Goal: Information Seeking & Learning: Learn about a topic

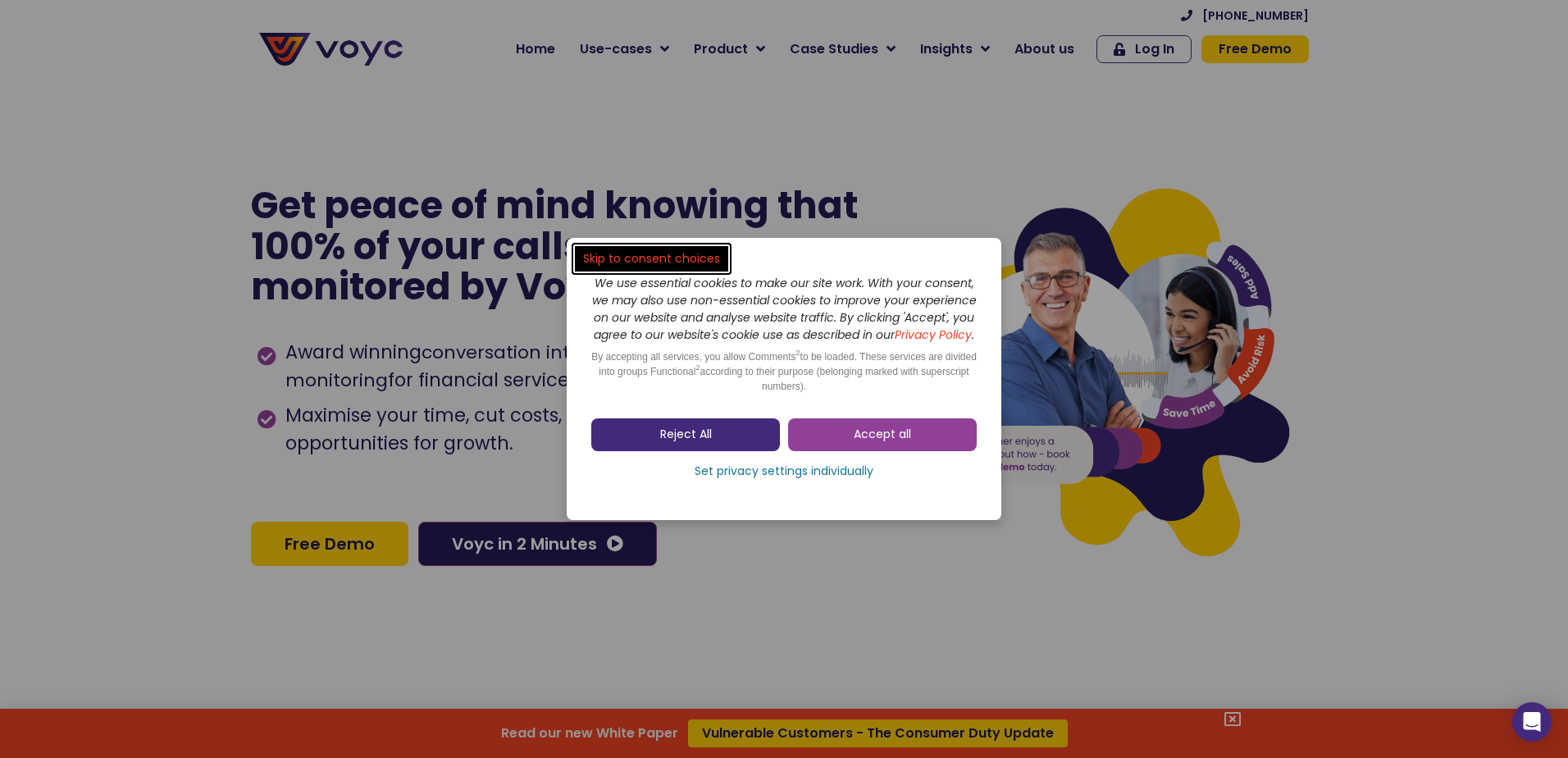
click at [707, 436] on span "Reject All" at bounding box center [686, 435] width 52 height 17
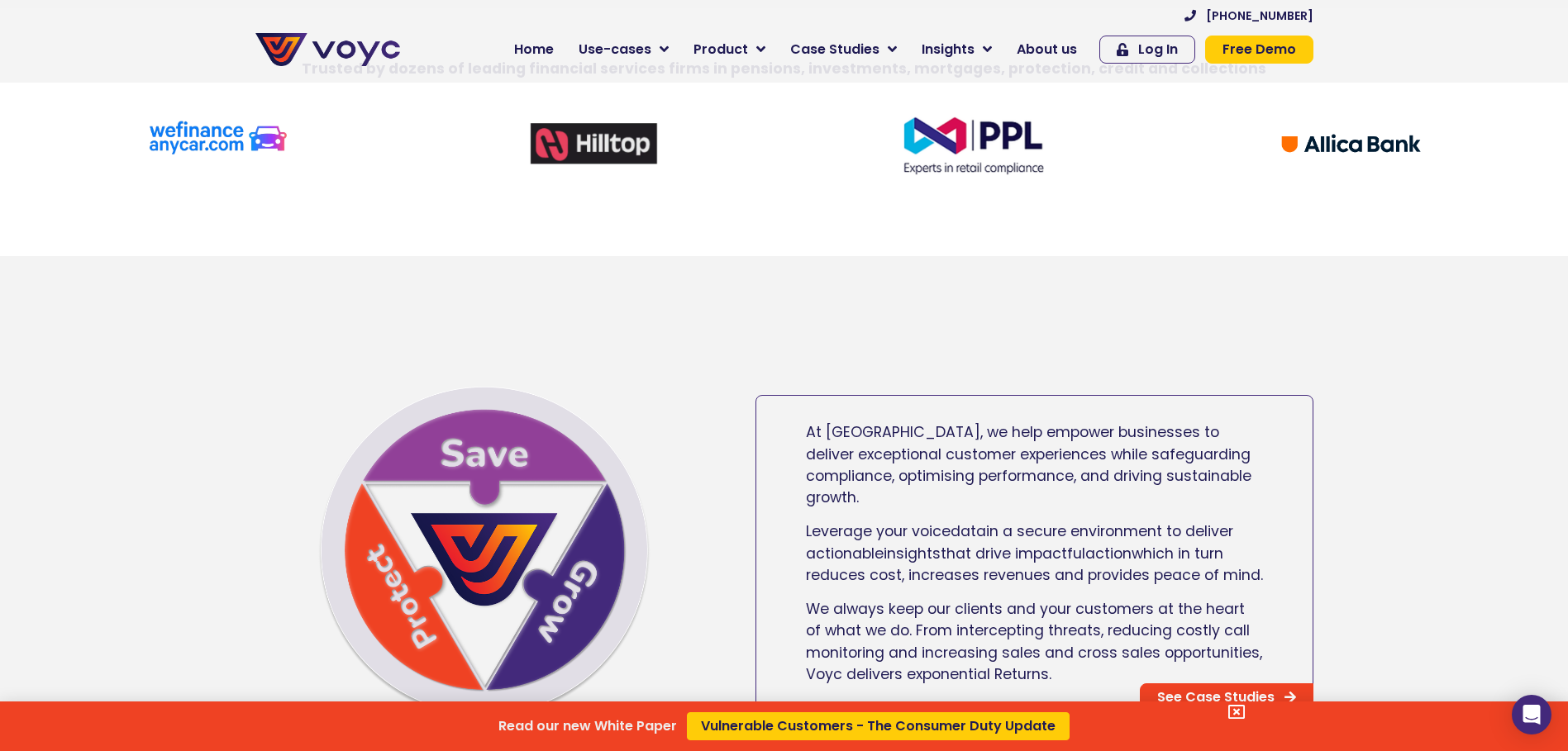
scroll to position [744, 0]
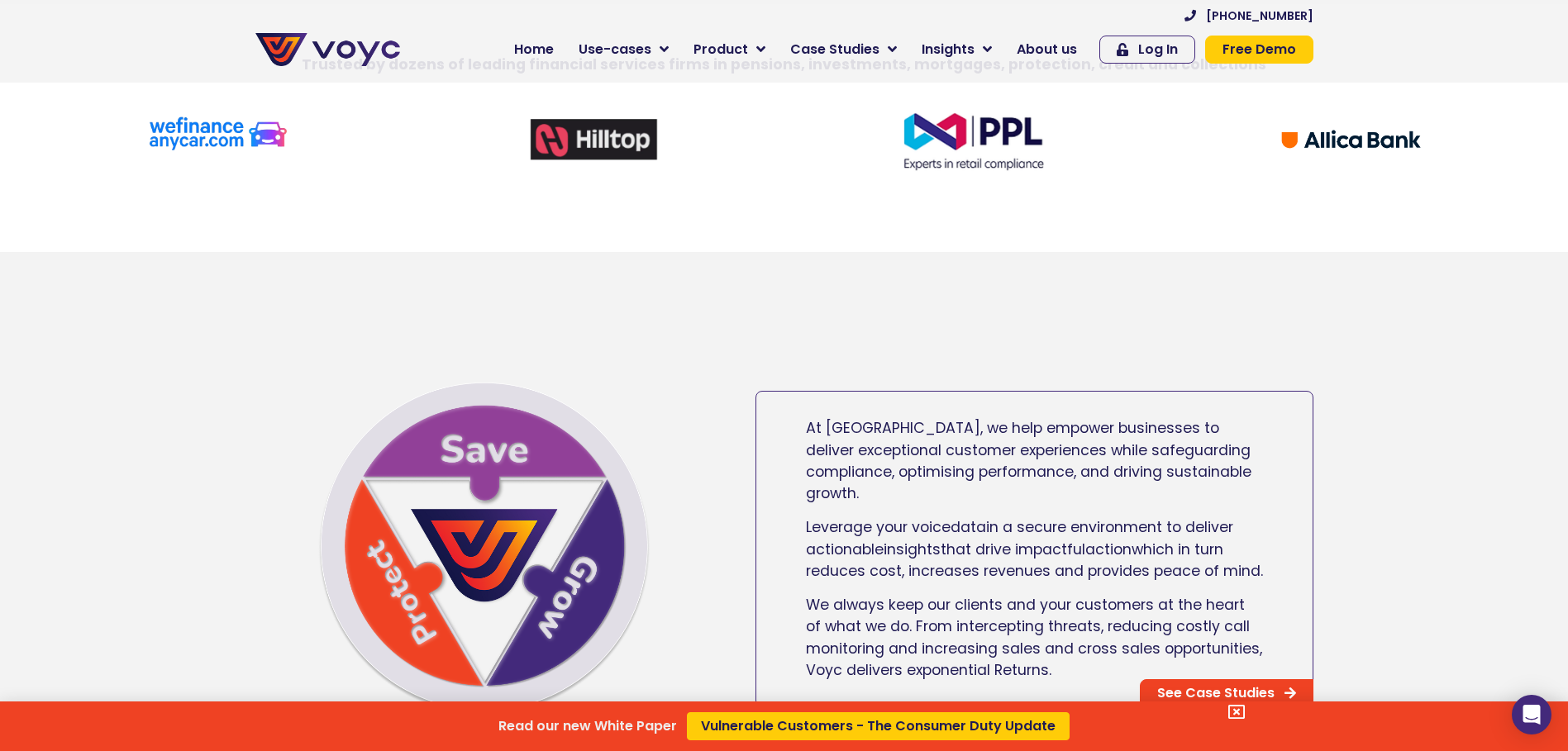
click at [735, 50] on div "Read our new White Paper Vulnerable Customers - The Consumer Duty Update" at bounding box center [784, 375] width 1568 height 751
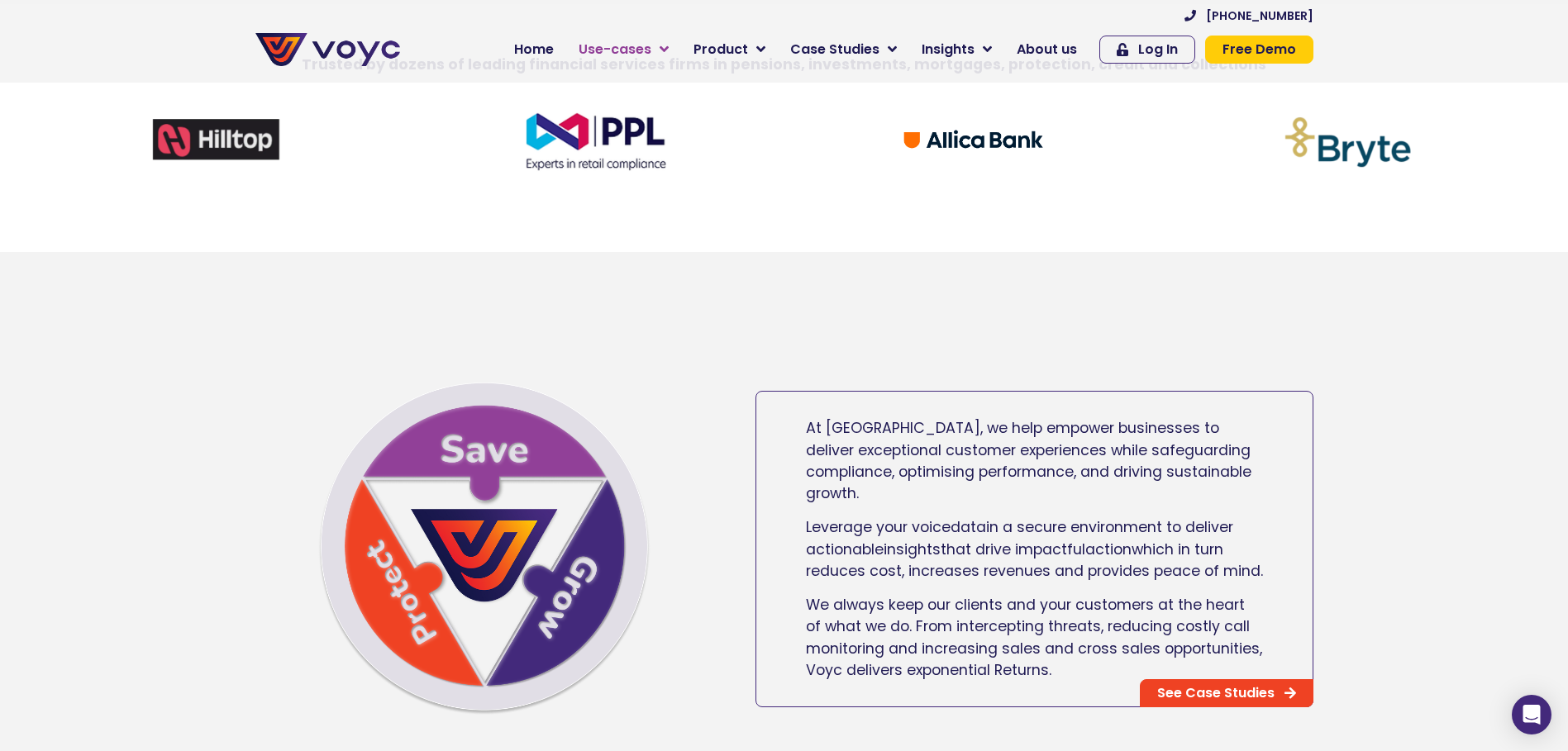
click at [652, 46] on span "Use-cases" at bounding box center [615, 50] width 72 height 20
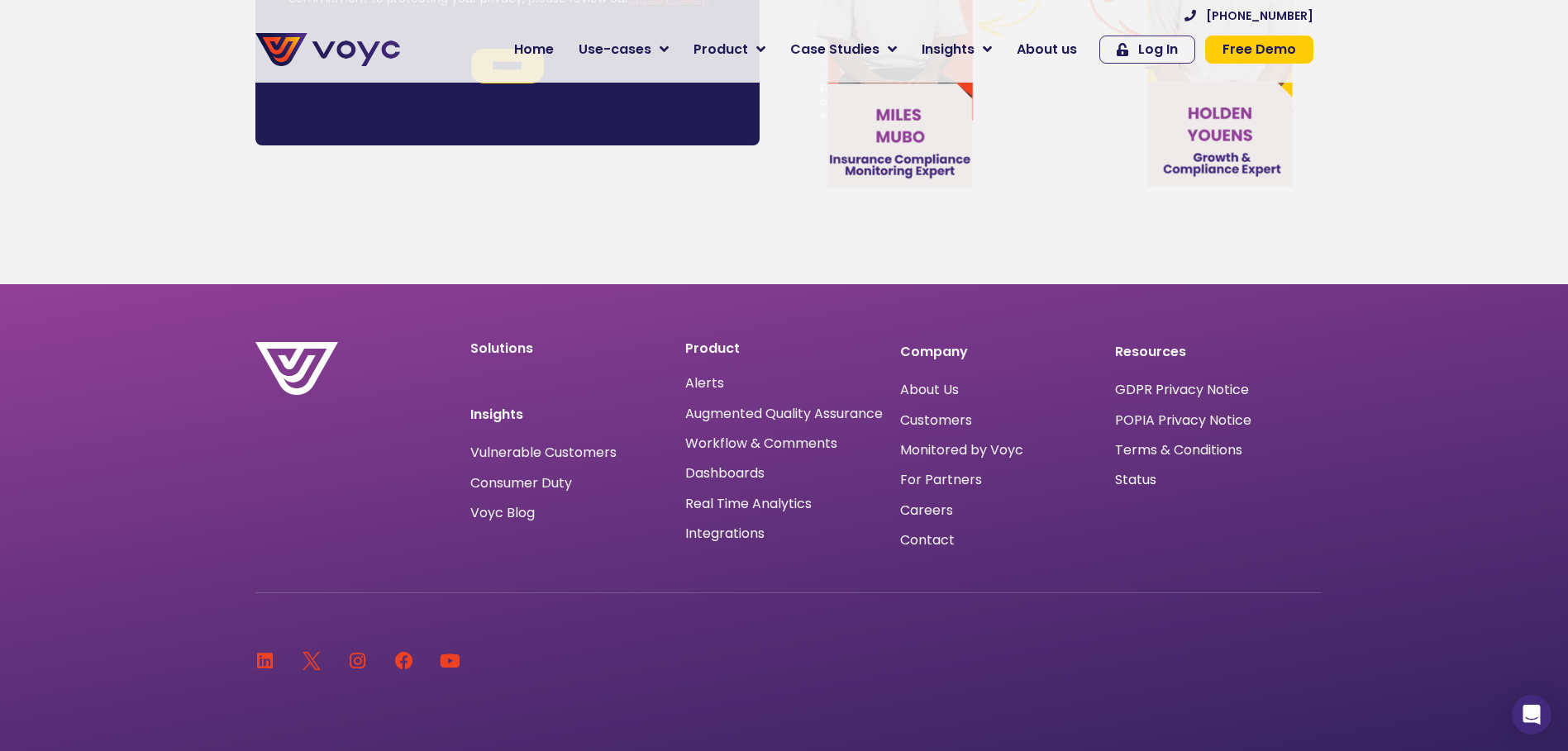
scroll to position [9937, 0]
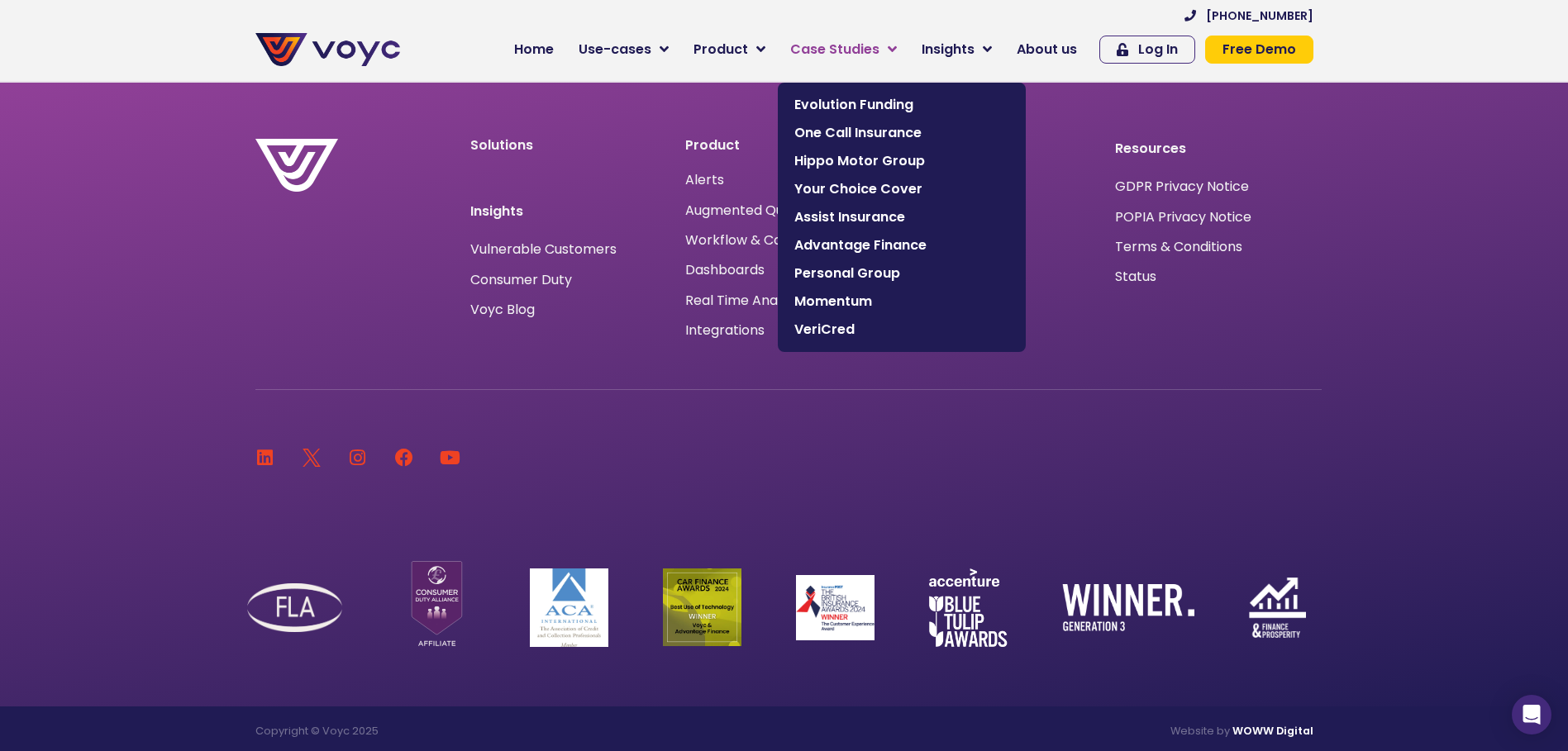
click at [875, 47] on span "Case Studies" at bounding box center [835, 50] width 89 height 20
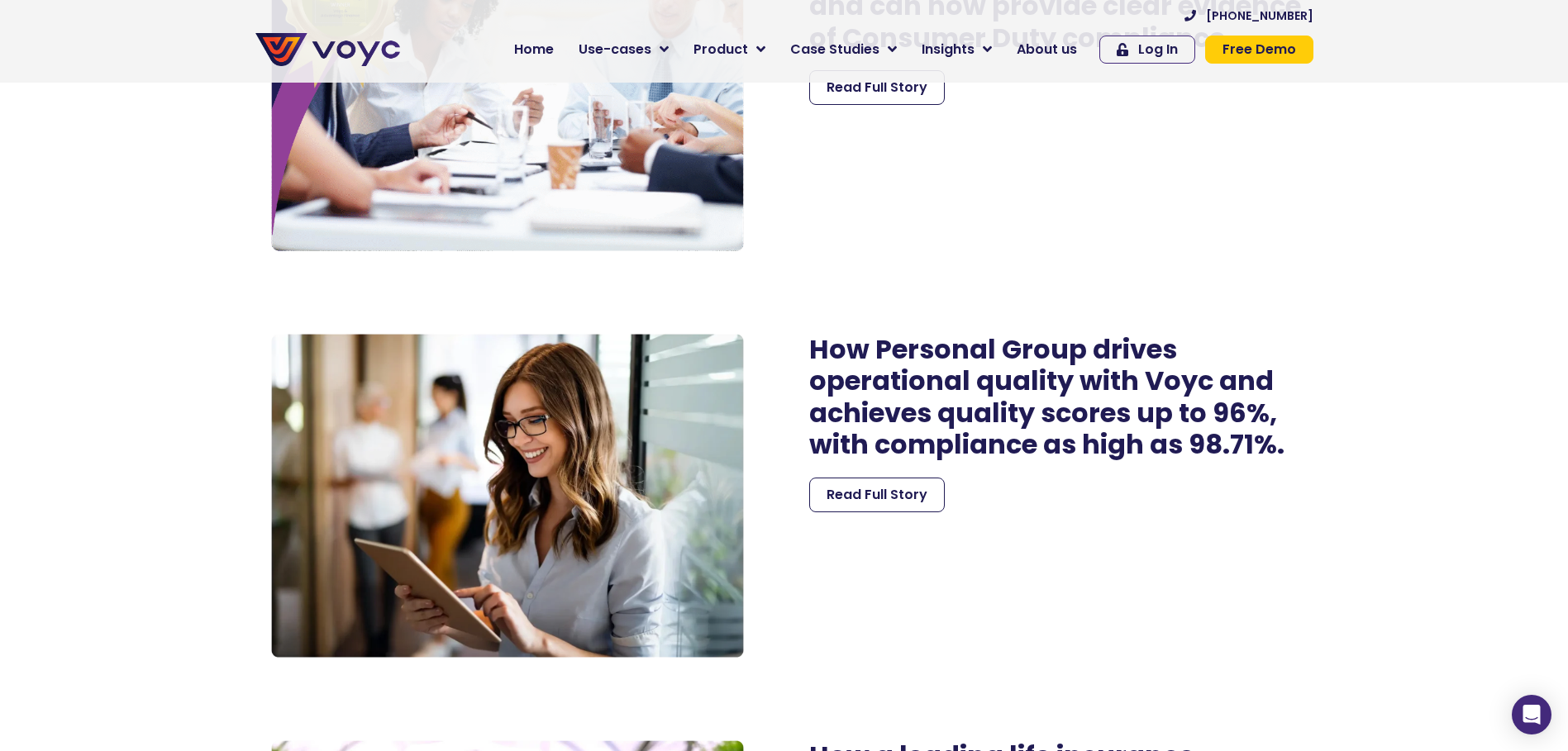
scroll to position [4215, 0]
